Goal: Find contact information: Obtain details needed to contact an individual or organization

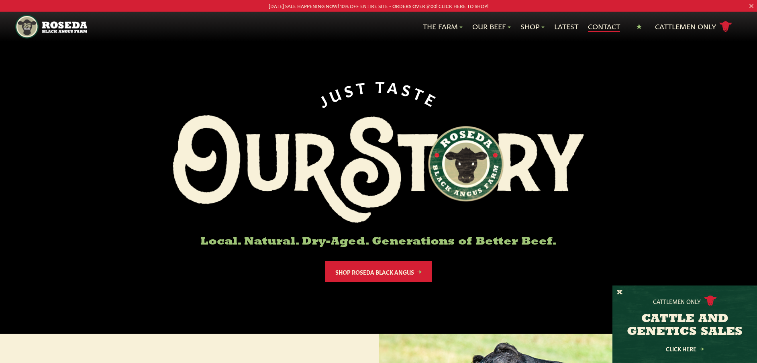
click at [607, 24] on link "Contact" at bounding box center [604, 26] width 32 height 10
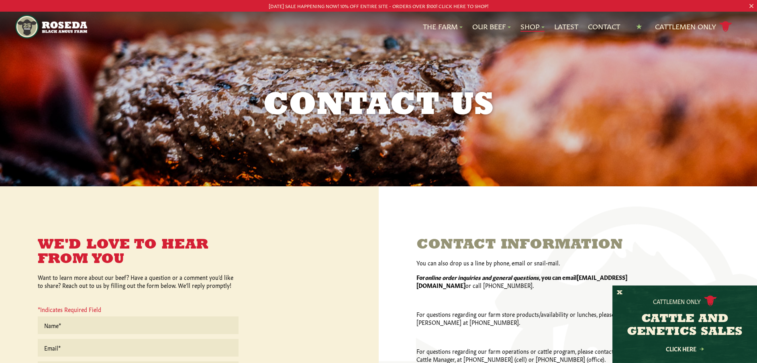
click at [527, 25] on link "Shop" at bounding box center [532, 26] width 24 height 10
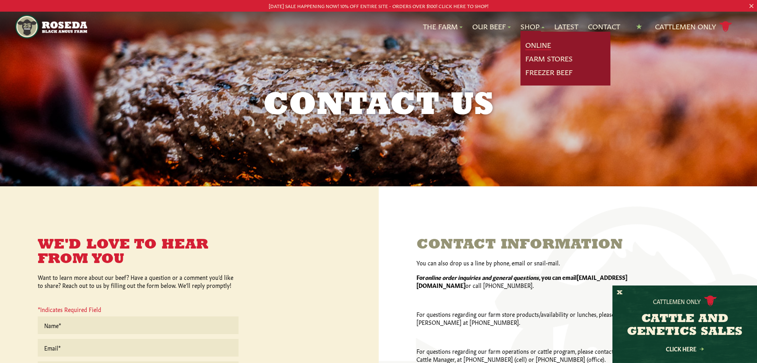
click at [533, 44] on link "Online" at bounding box center [538, 45] width 26 height 10
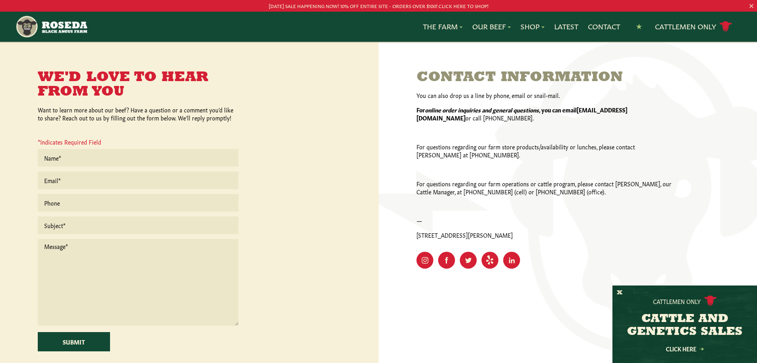
scroll to position [165, 0]
